Goal: Task Accomplishment & Management: Use online tool/utility

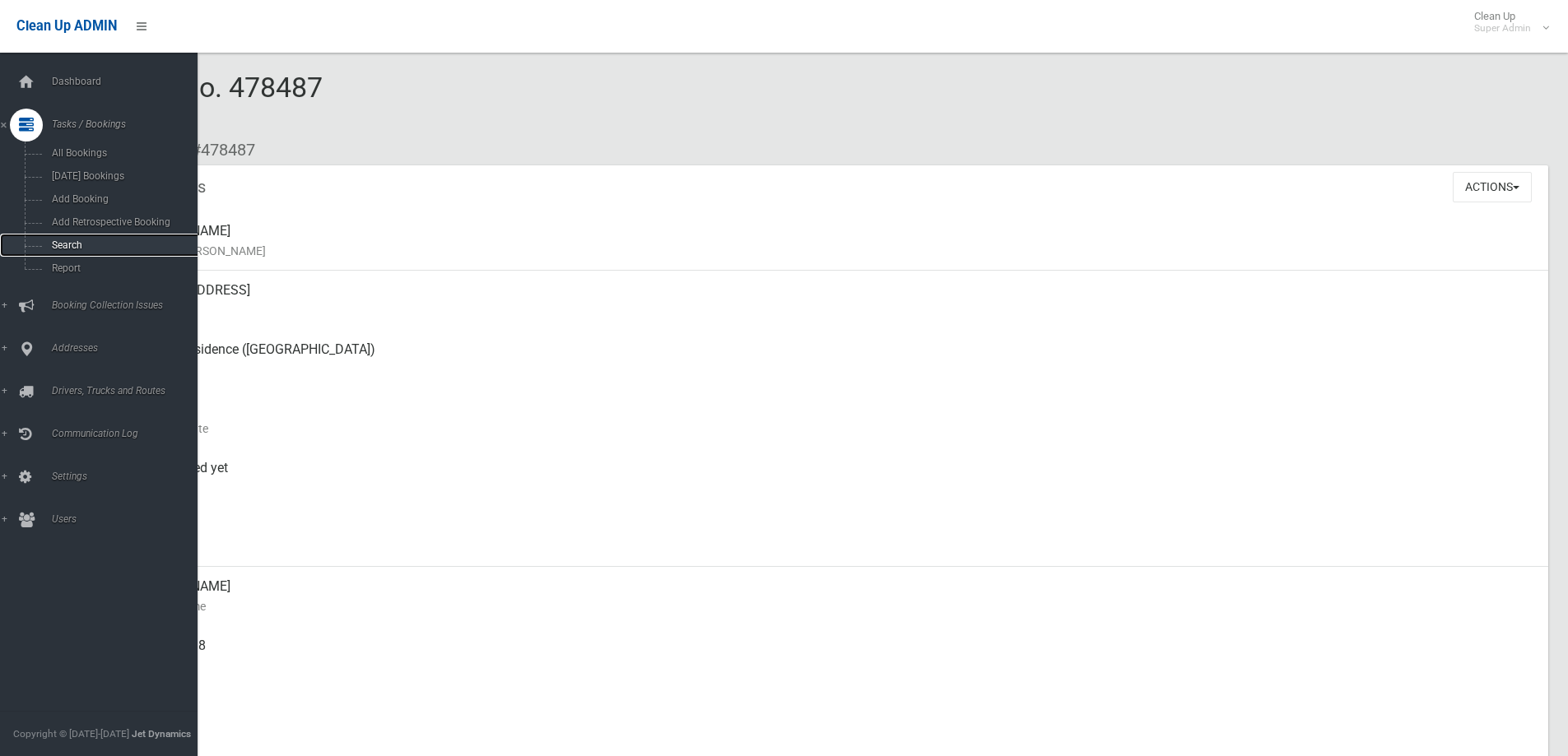
click at [63, 244] on span "Search" at bounding box center [121, 244] width 149 height 12
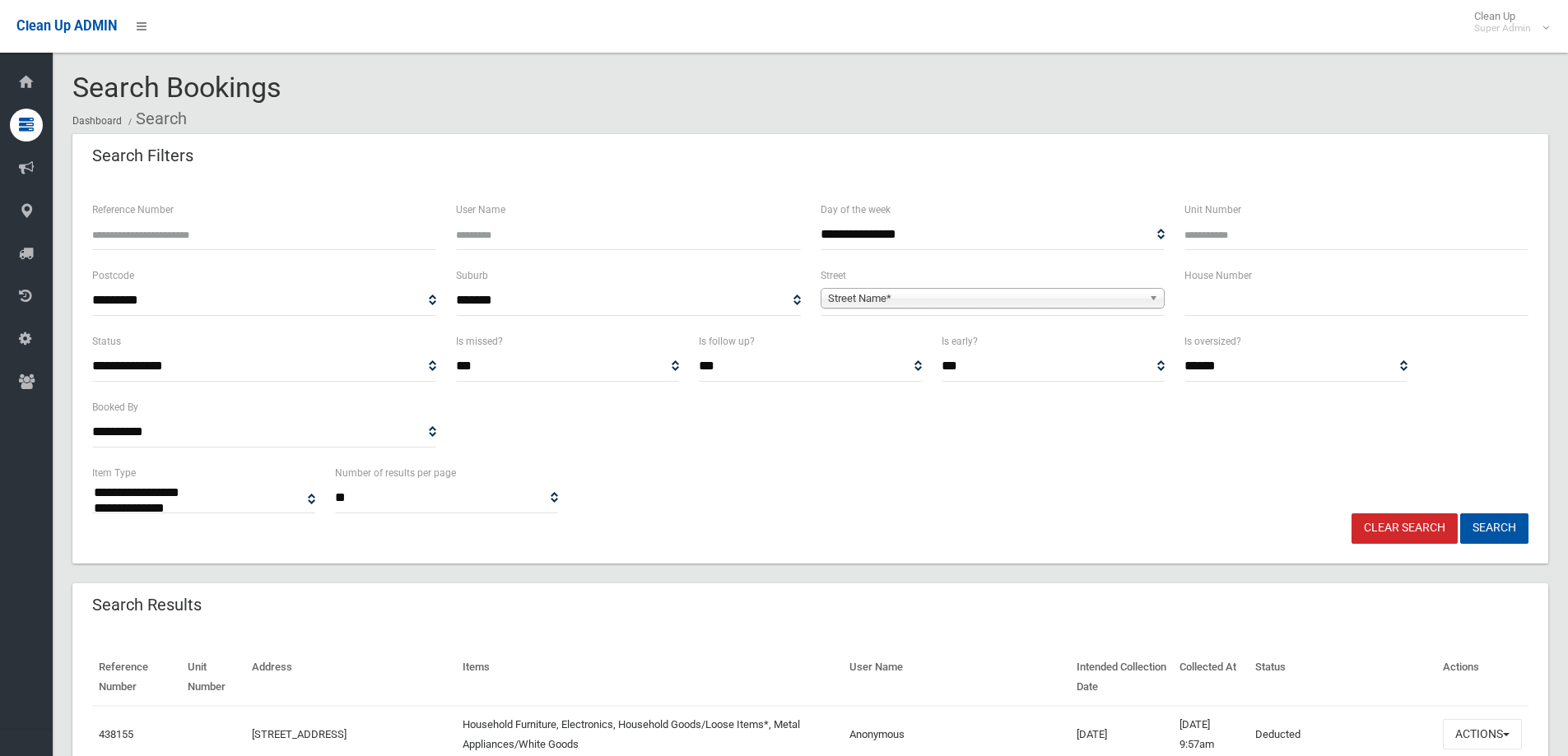
select select
click at [1262, 298] on input "text" at bounding box center [1357, 301] width 344 height 31
click at [1229, 304] on input "text" at bounding box center [1357, 301] width 344 height 31
type input "**"
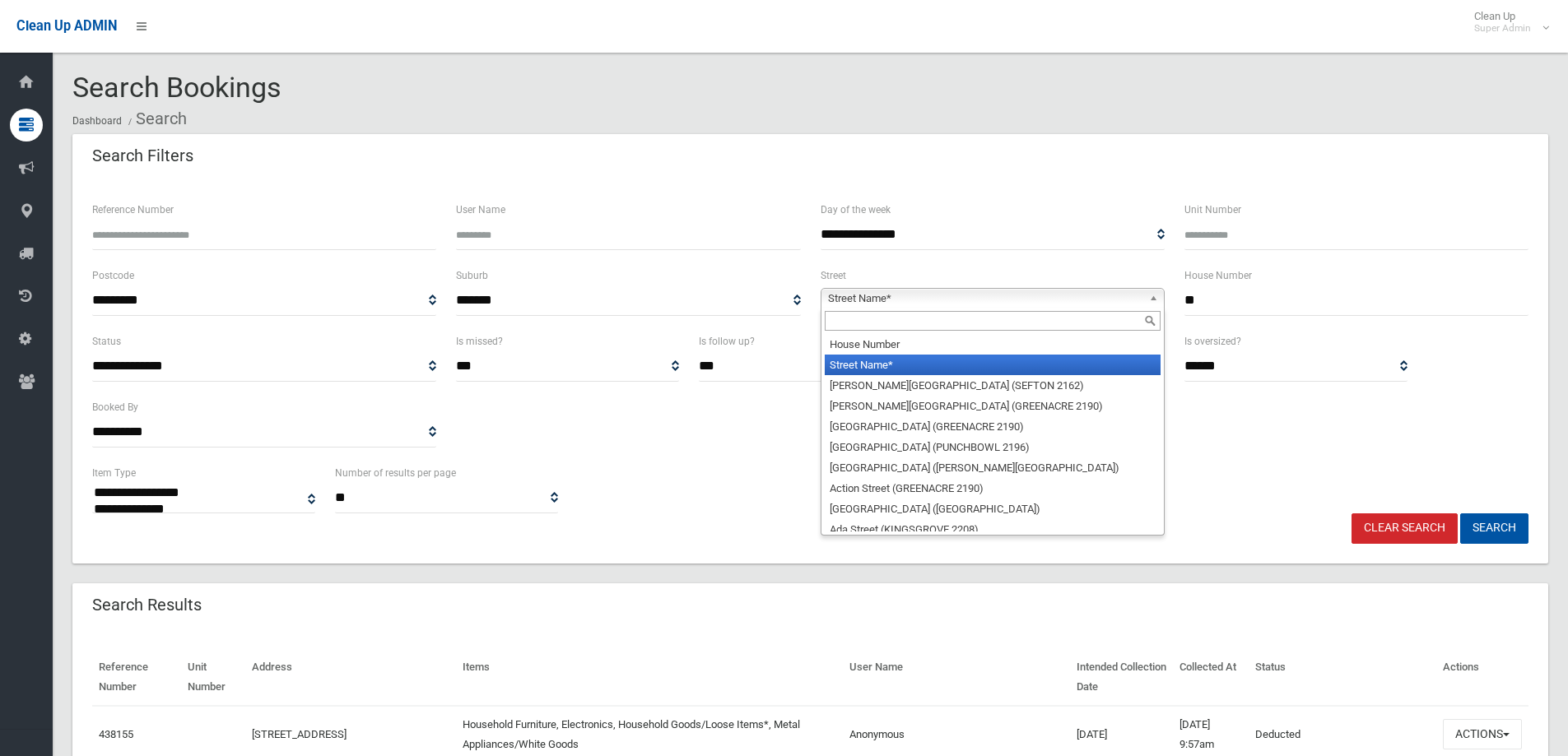
click at [866, 292] on span "Street Name*" at bounding box center [985, 299] width 314 height 20
click at [847, 318] on input "text" at bounding box center [993, 321] width 336 height 20
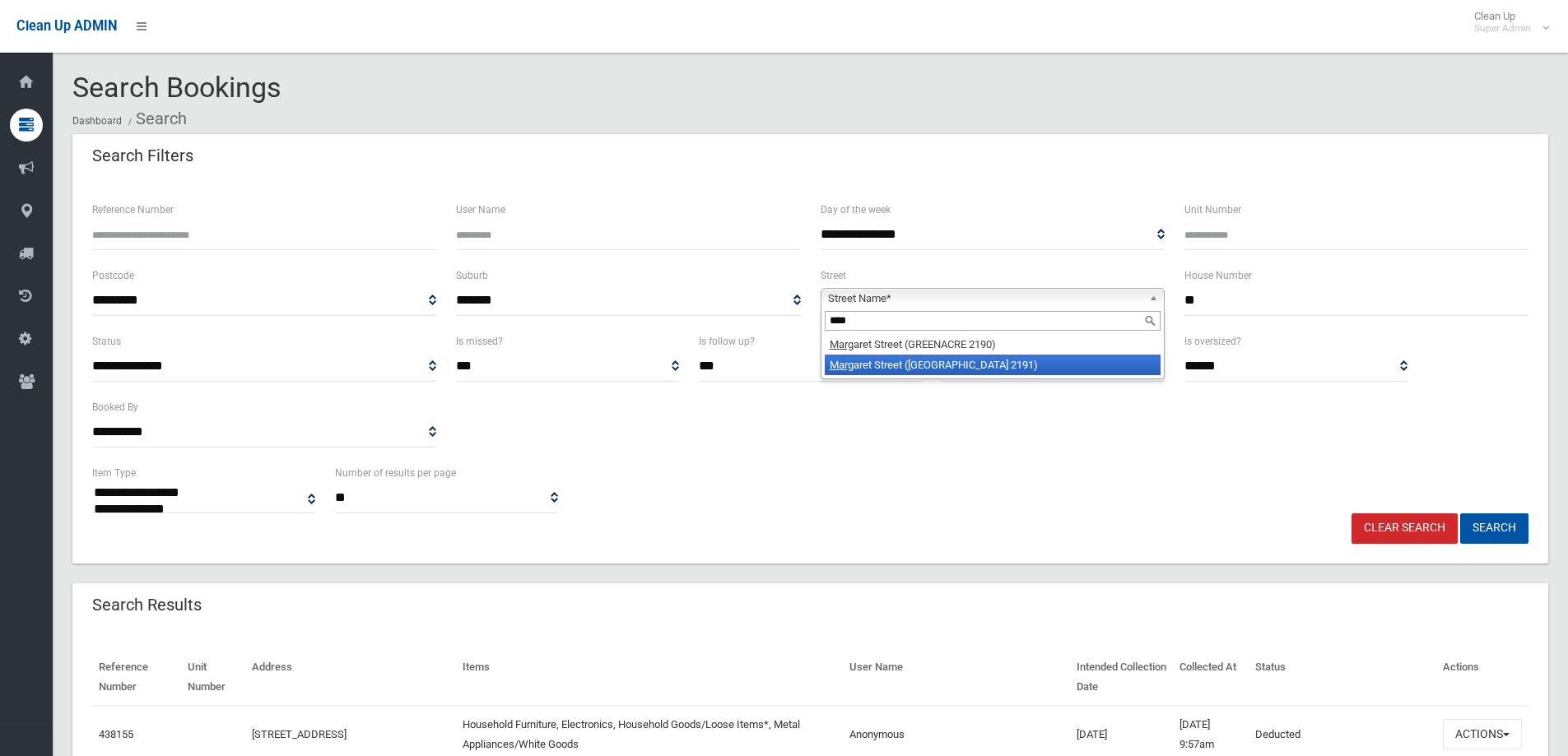
type input "****"
click at [873, 364] on li "Marg aret Street ([GEOGRAPHIC_DATA])" at bounding box center [993, 365] width 336 height 21
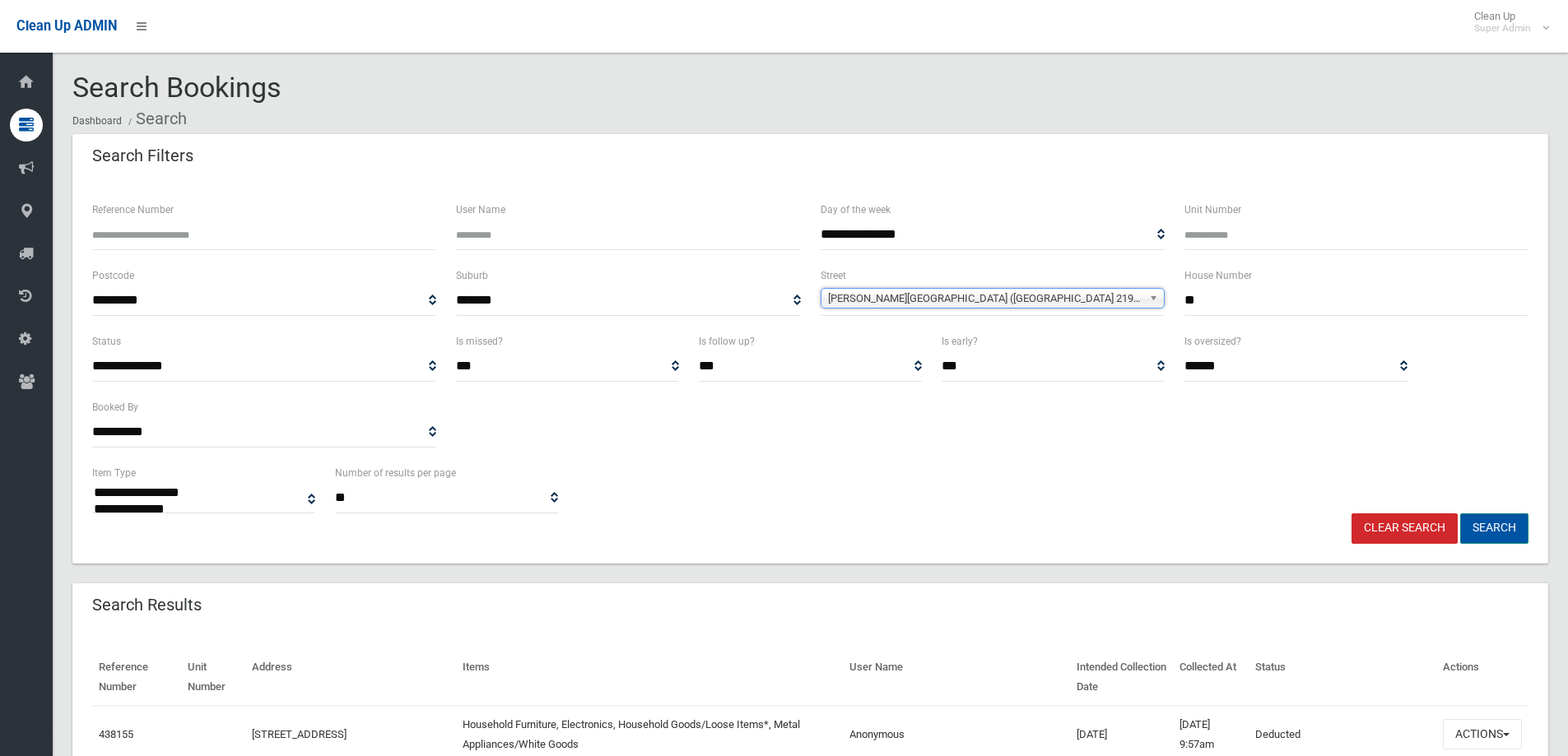
click at [1486, 521] on button "Search" at bounding box center [1494, 529] width 68 height 31
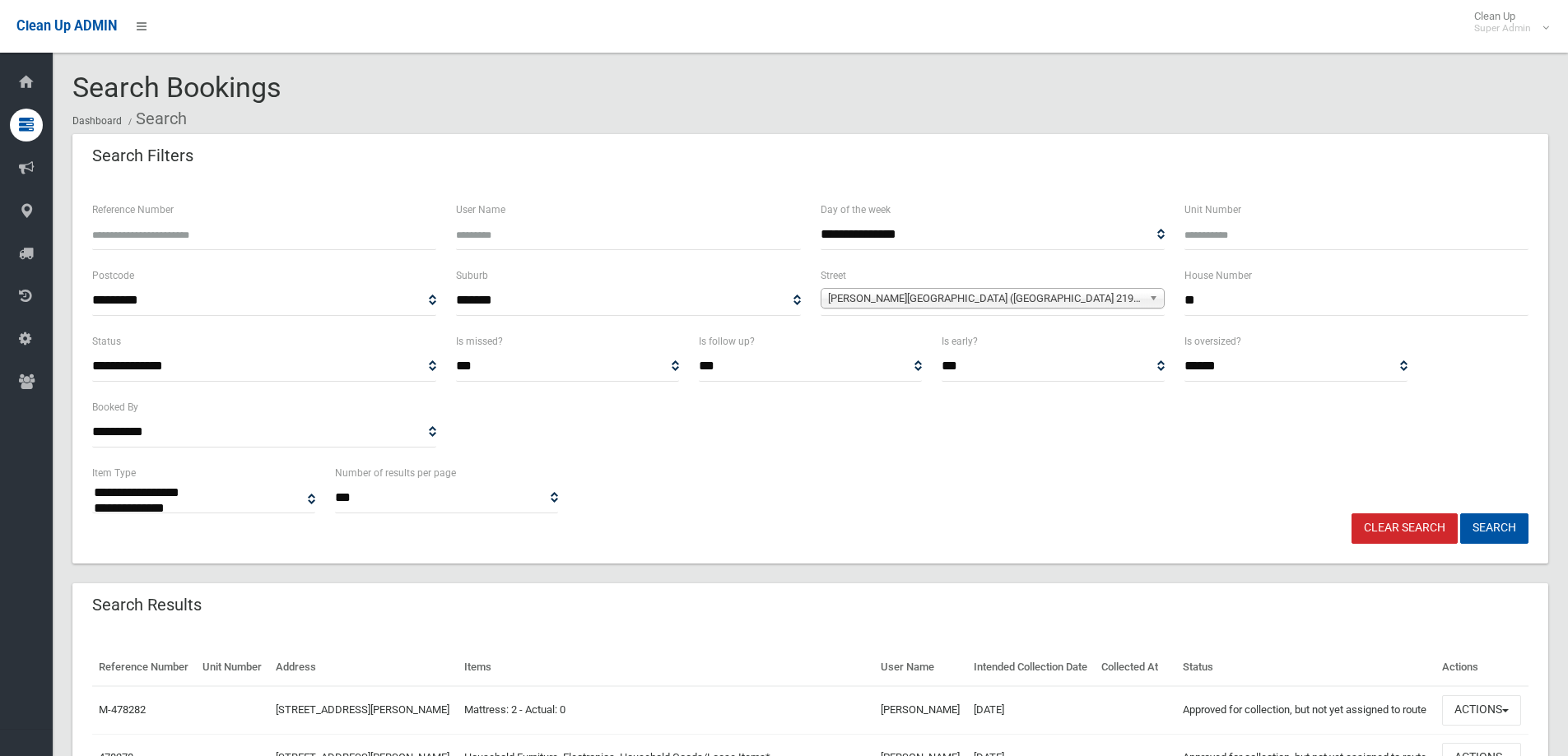
select select
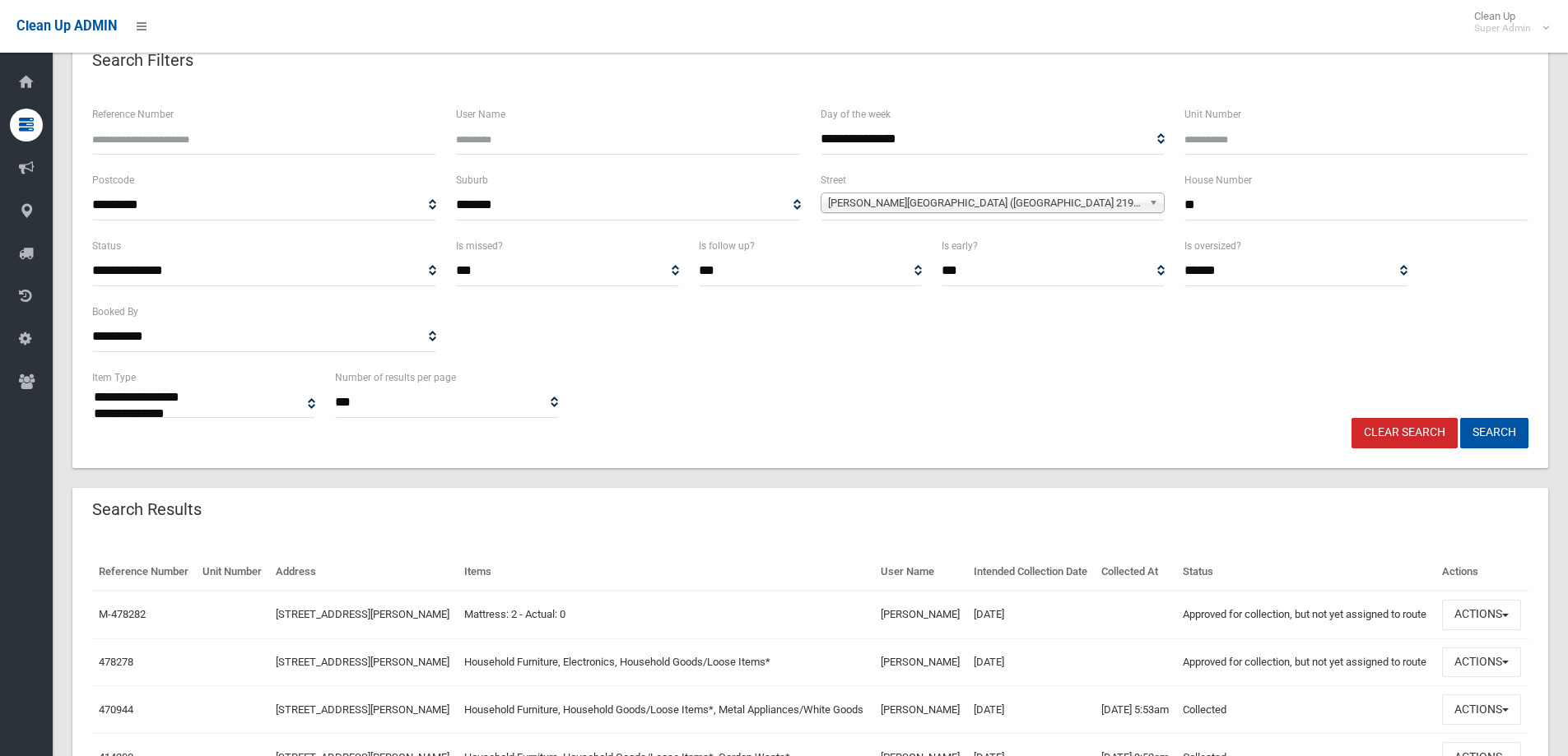
scroll to position [247, 0]
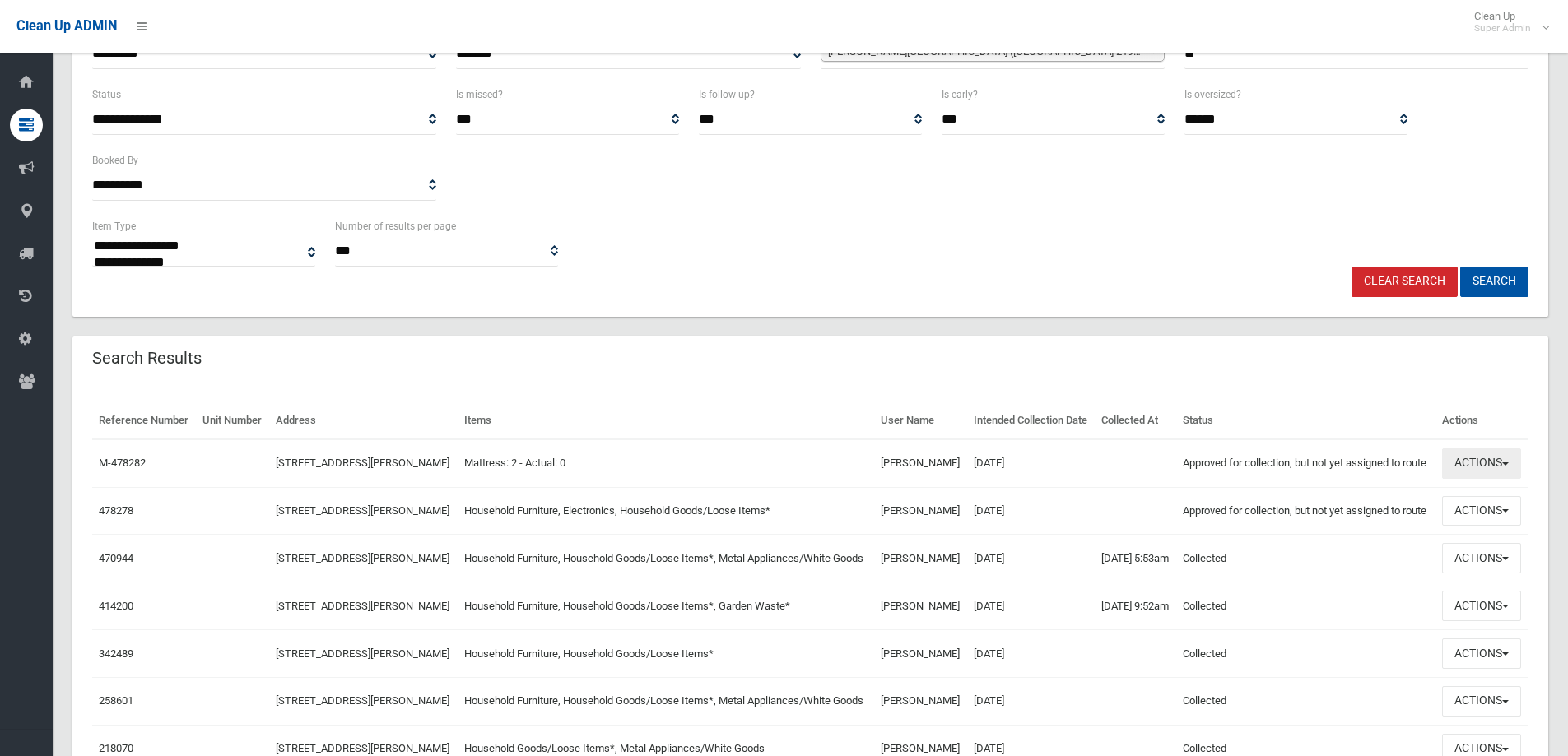
click at [1463, 479] on button "Actions" at bounding box center [1481, 464] width 79 height 31
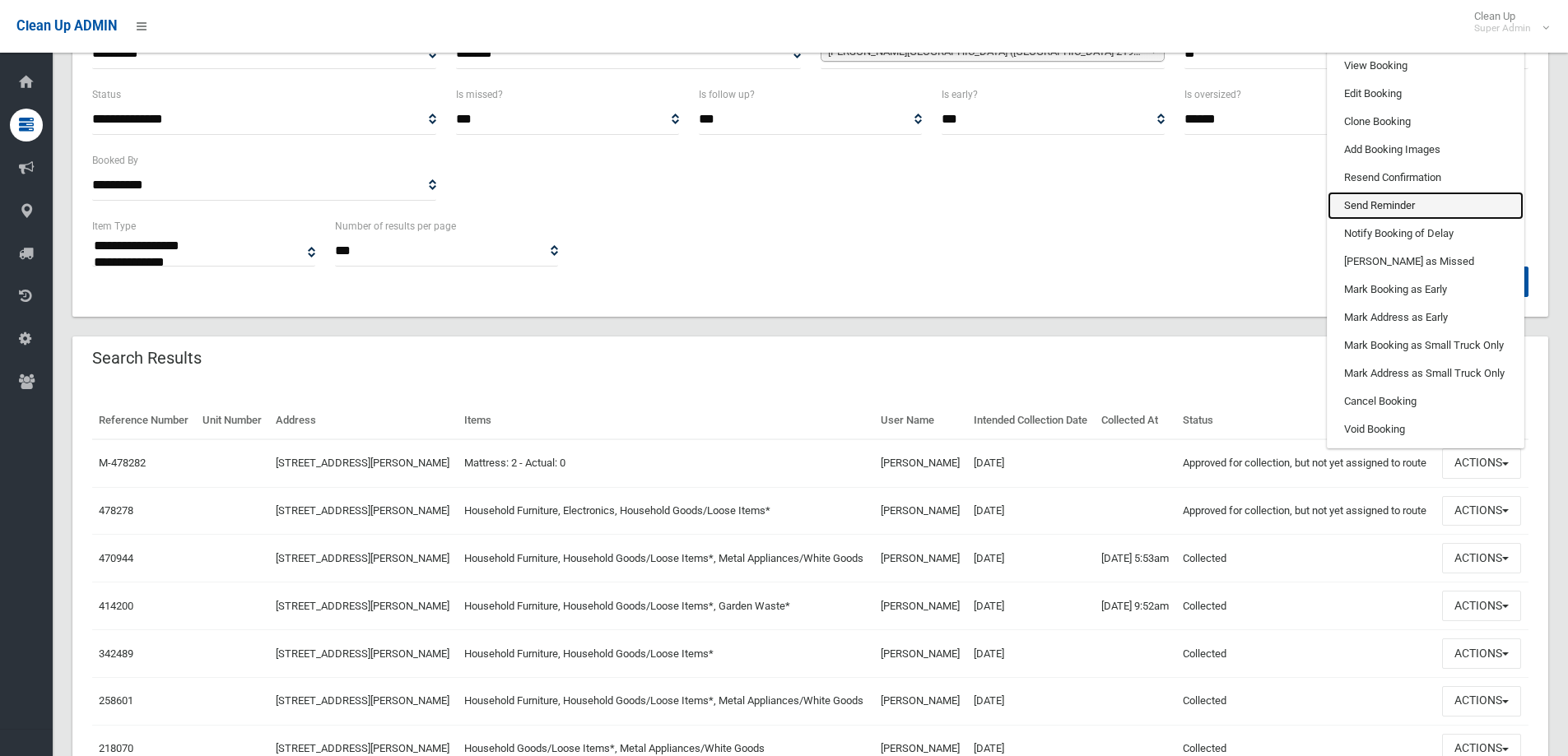
click at [1402, 220] on link "Send Reminder" at bounding box center [1426, 206] width 196 height 28
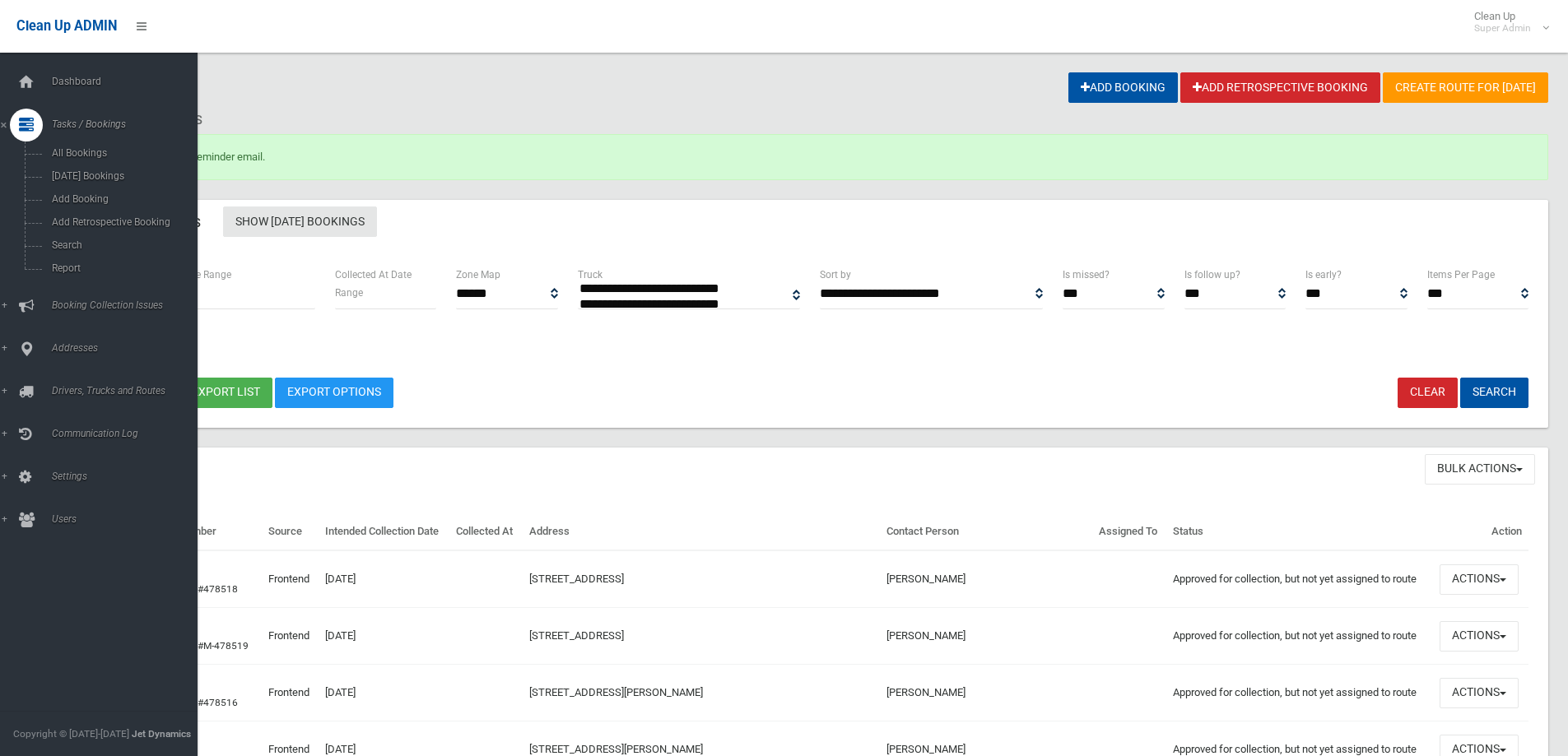
select select
